Goal: Information Seeking & Learning: Learn about a topic

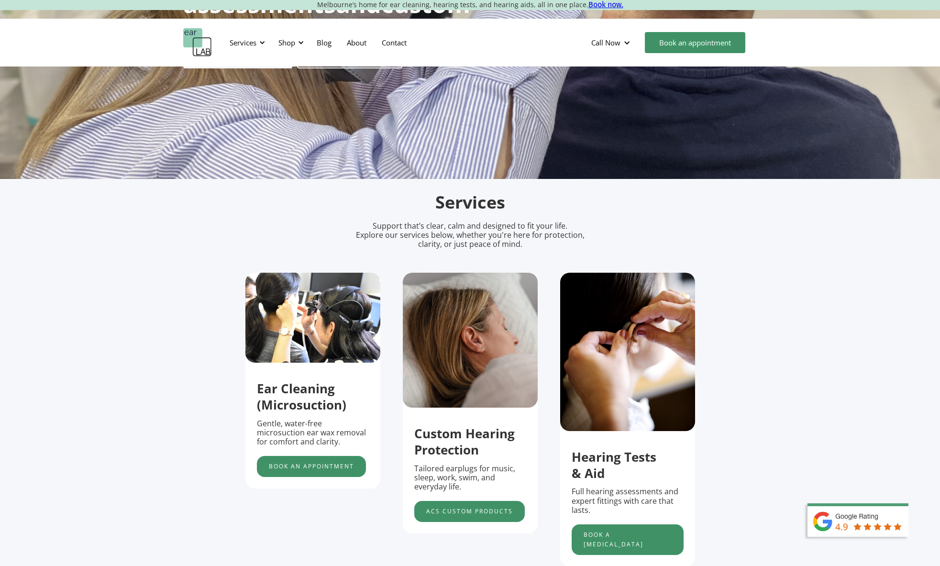
scroll to position [0, 4]
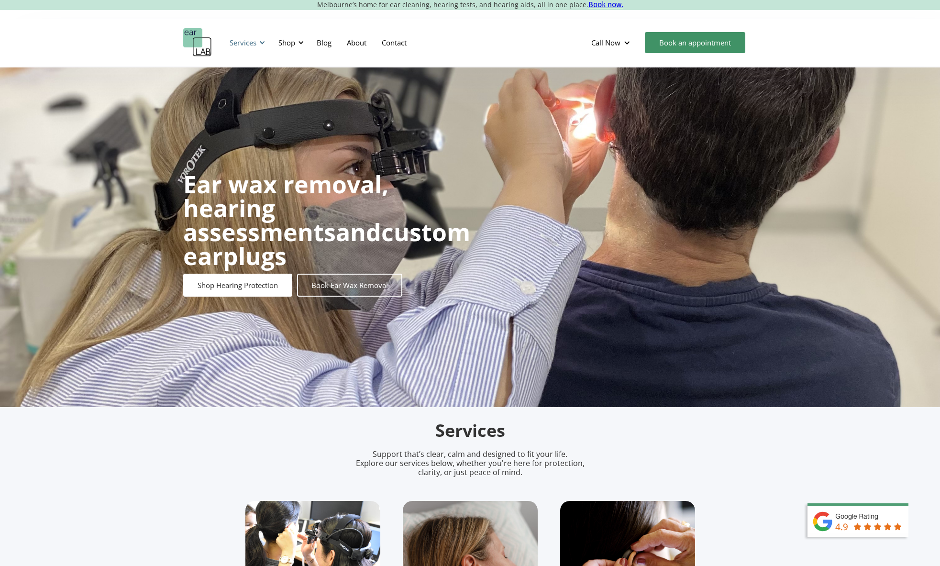
click at [259, 44] on div at bounding box center [262, 42] width 7 height 7
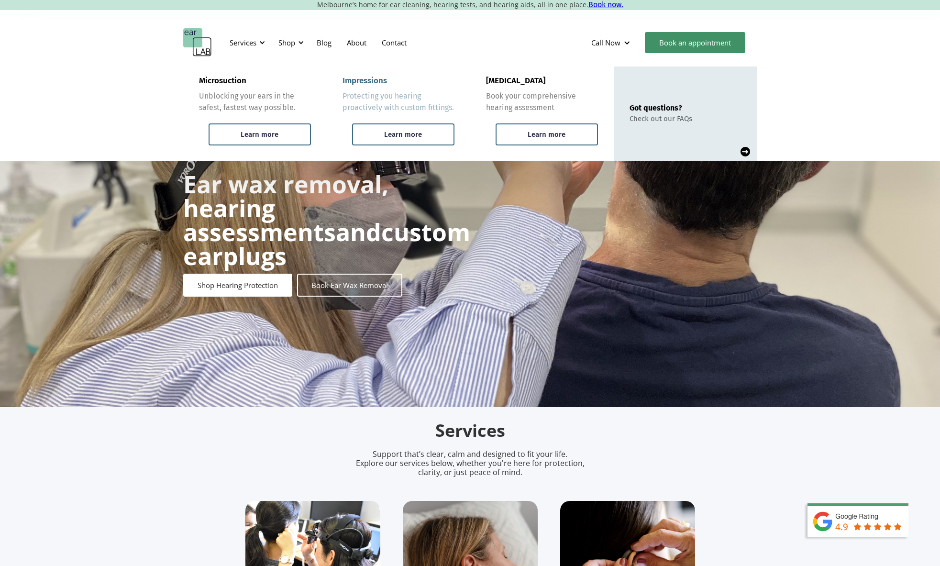
click at [352, 83] on div "Impressions" at bounding box center [364, 81] width 44 height 10
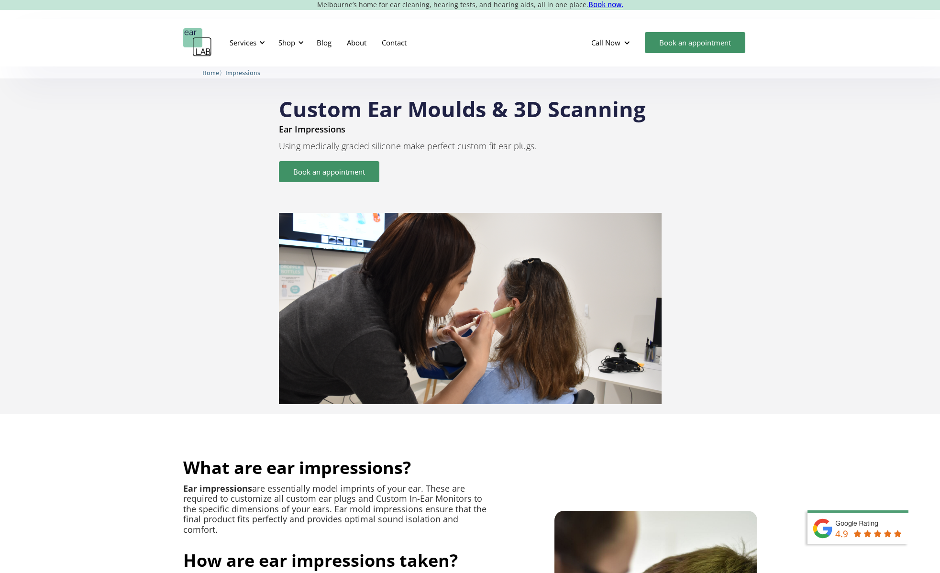
click at [201, 48] on img "home" at bounding box center [197, 42] width 29 height 29
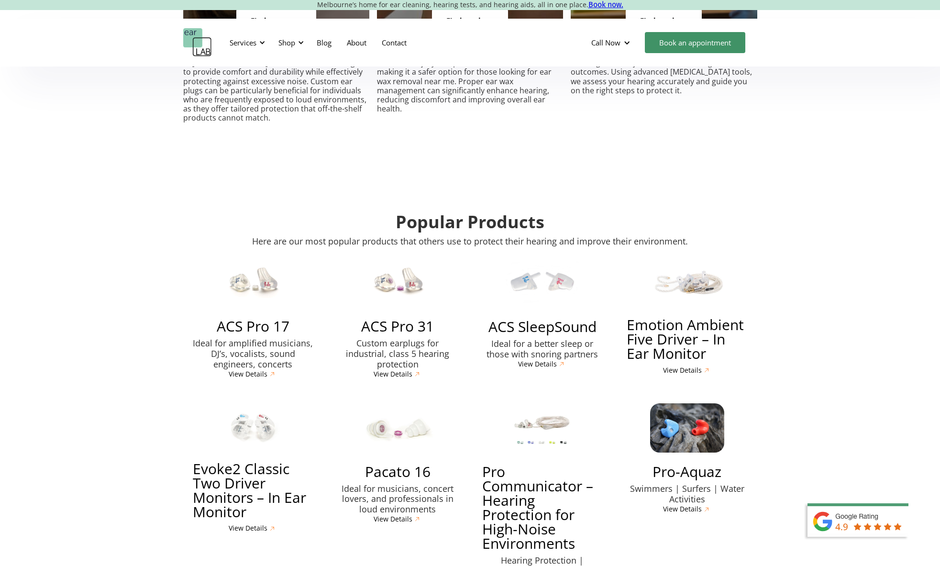
scroll to position [2121, 0]
click at [262, 43] on div at bounding box center [262, 42] width 7 height 7
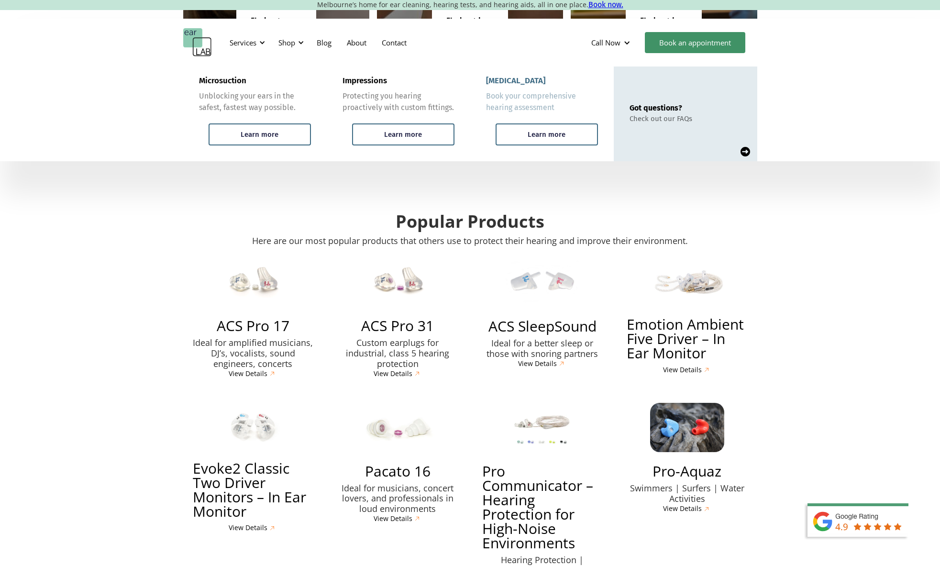
click at [518, 79] on div "[MEDICAL_DATA]" at bounding box center [515, 81] width 59 height 10
